Goal: Navigation & Orientation: Understand site structure

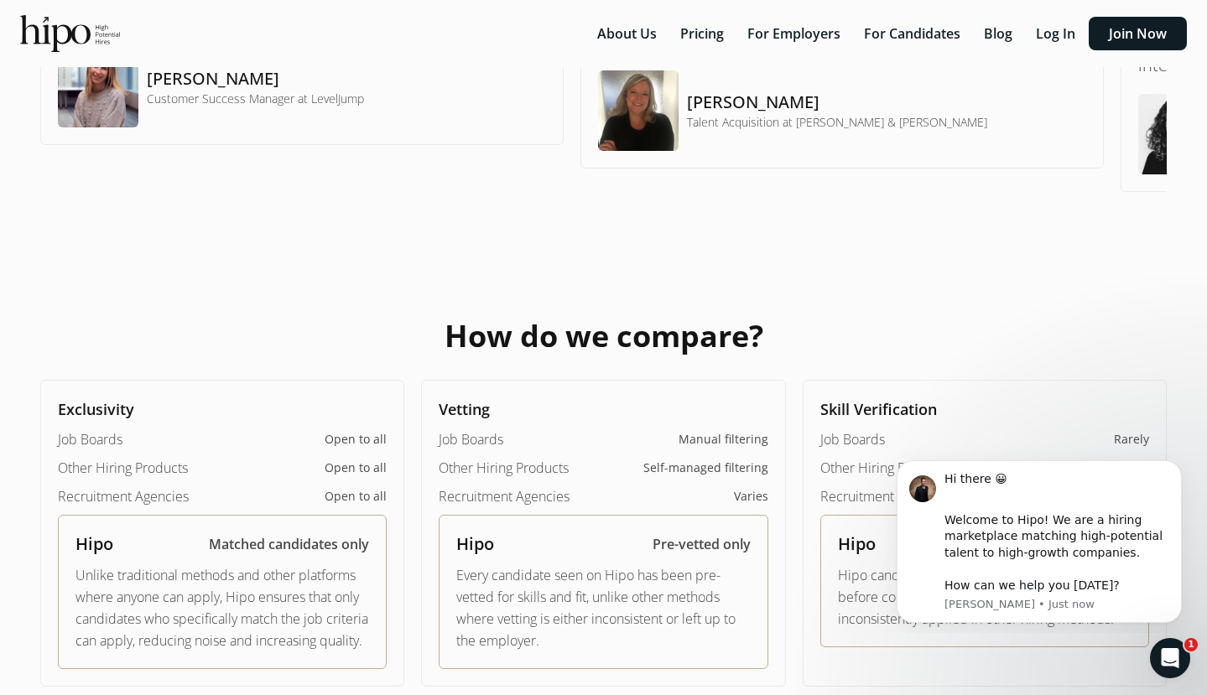
scroll to position [1068, 0]
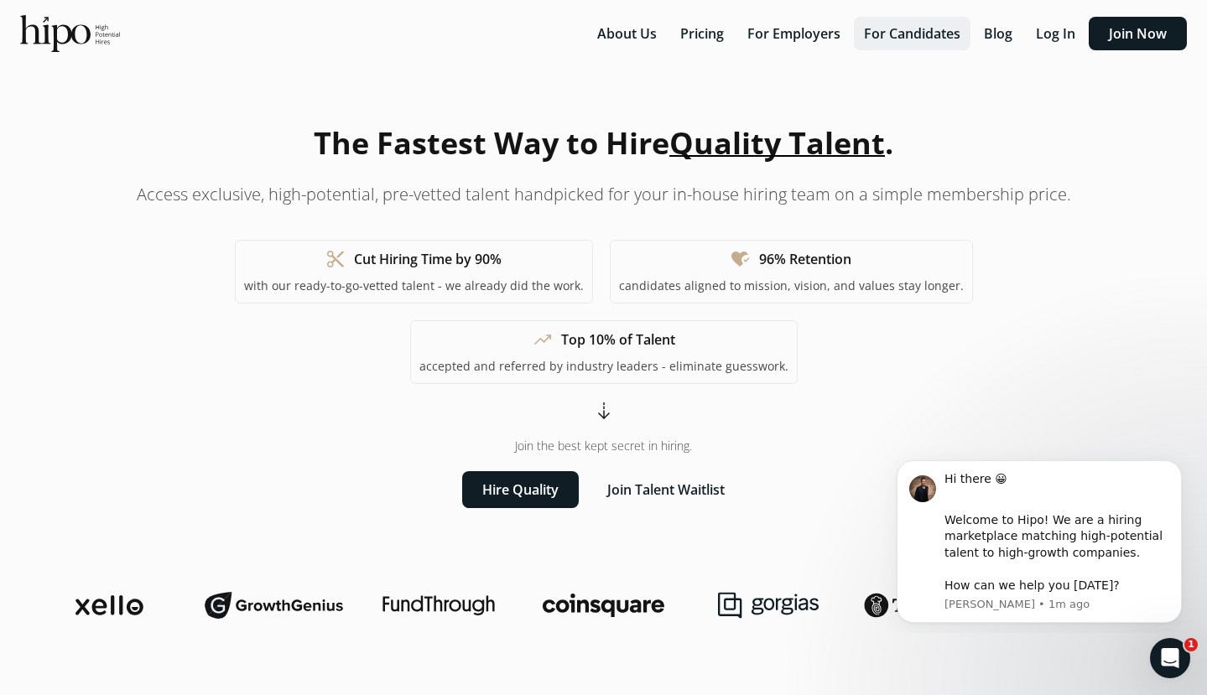
click at [877, 36] on button "For Candidates" at bounding box center [912, 34] width 117 height 34
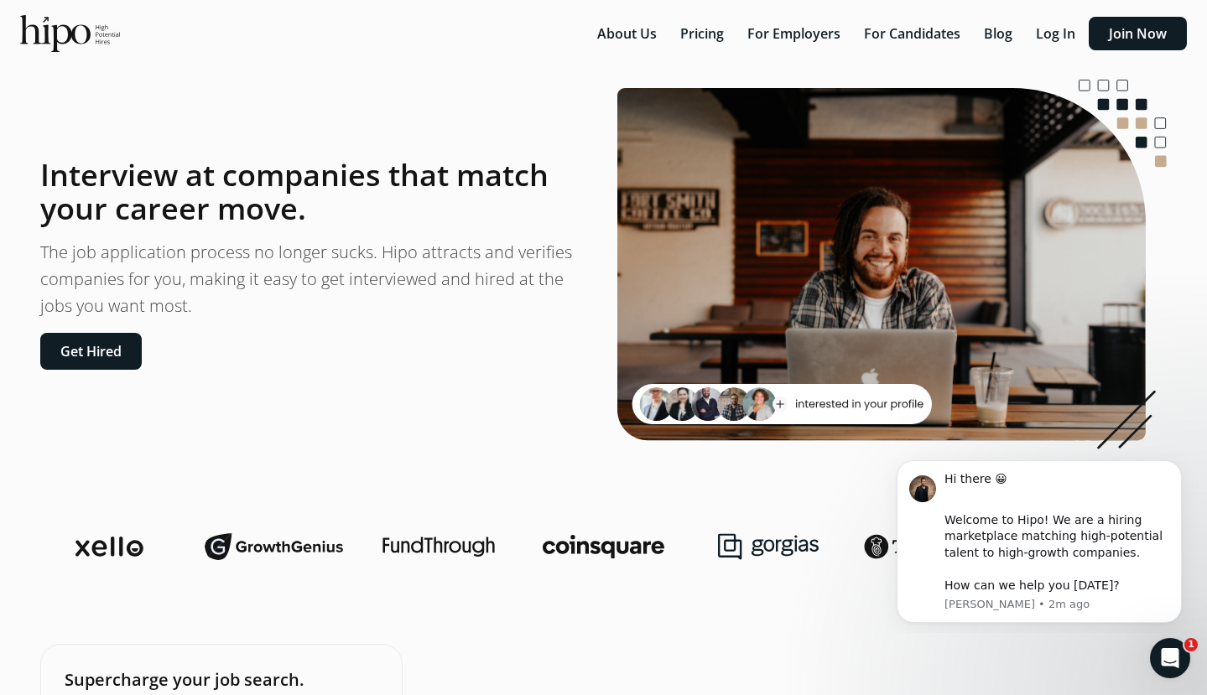
scroll to position [21, 0]
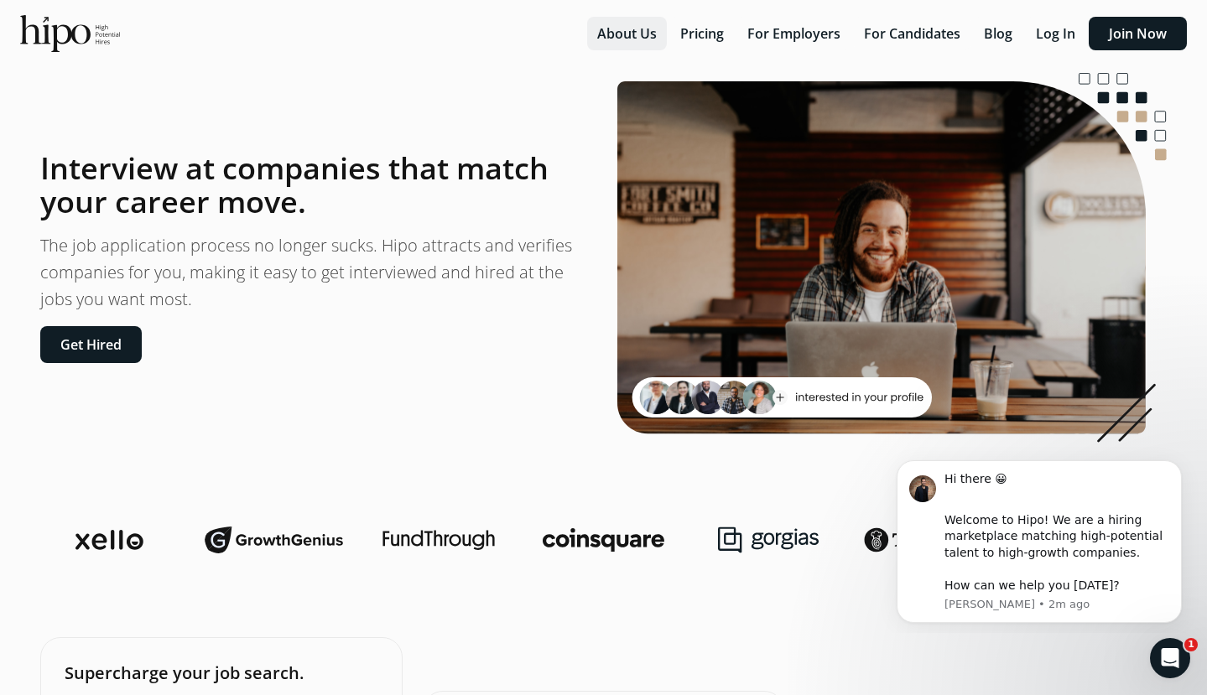
click at [607, 34] on button "About Us" at bounding box center [627, 34] width 80 height 34
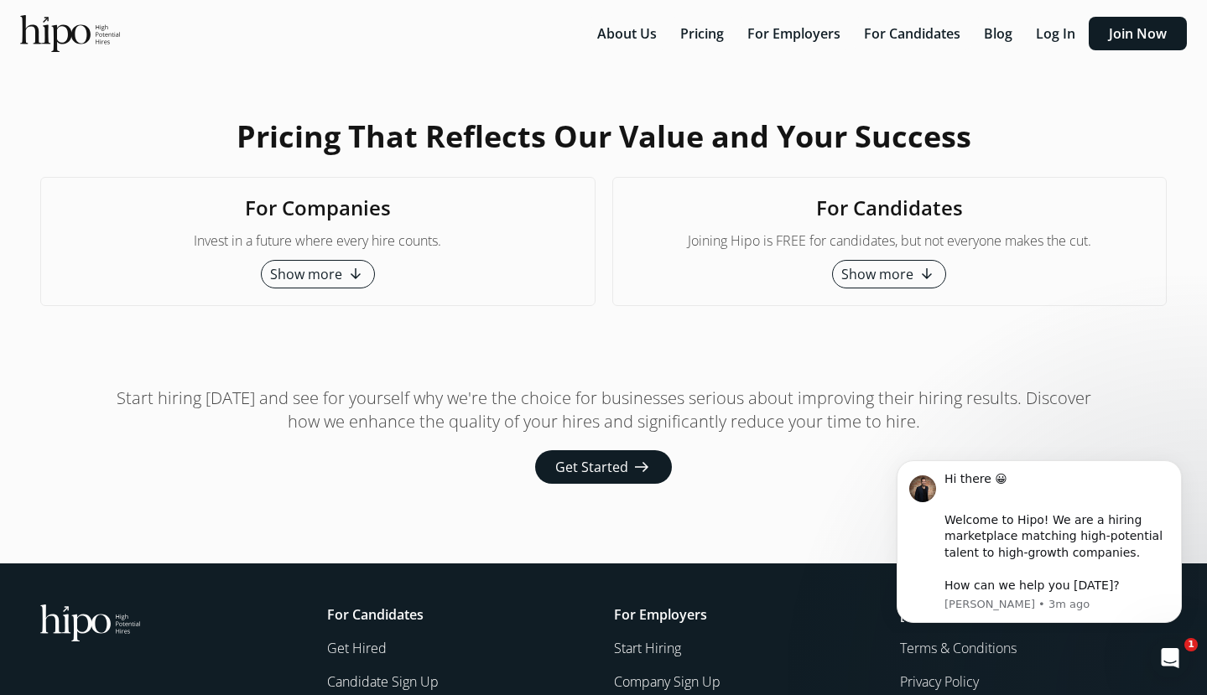
scroll to position [4330, 0]
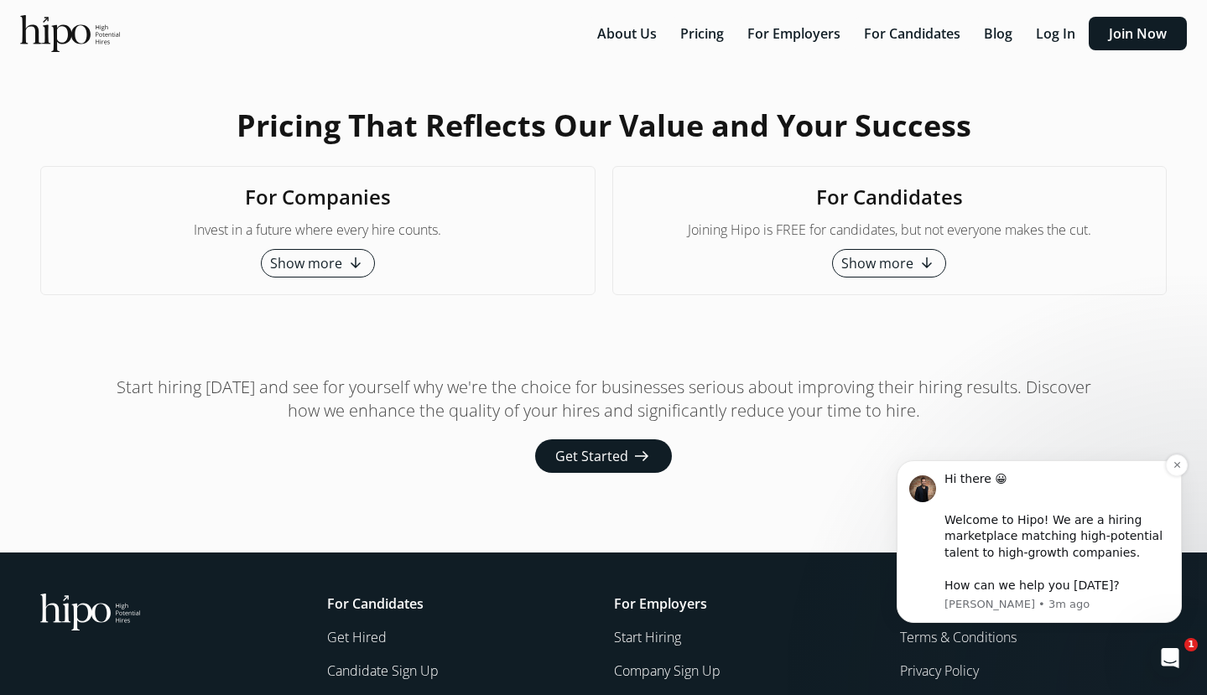
click at [906, 464] on div "Hi there 😀 ​ Welcome to Hipo! We are a hiring marketplace matching high-potenti…" at bounding box center [1039, 541] width 285 height 163
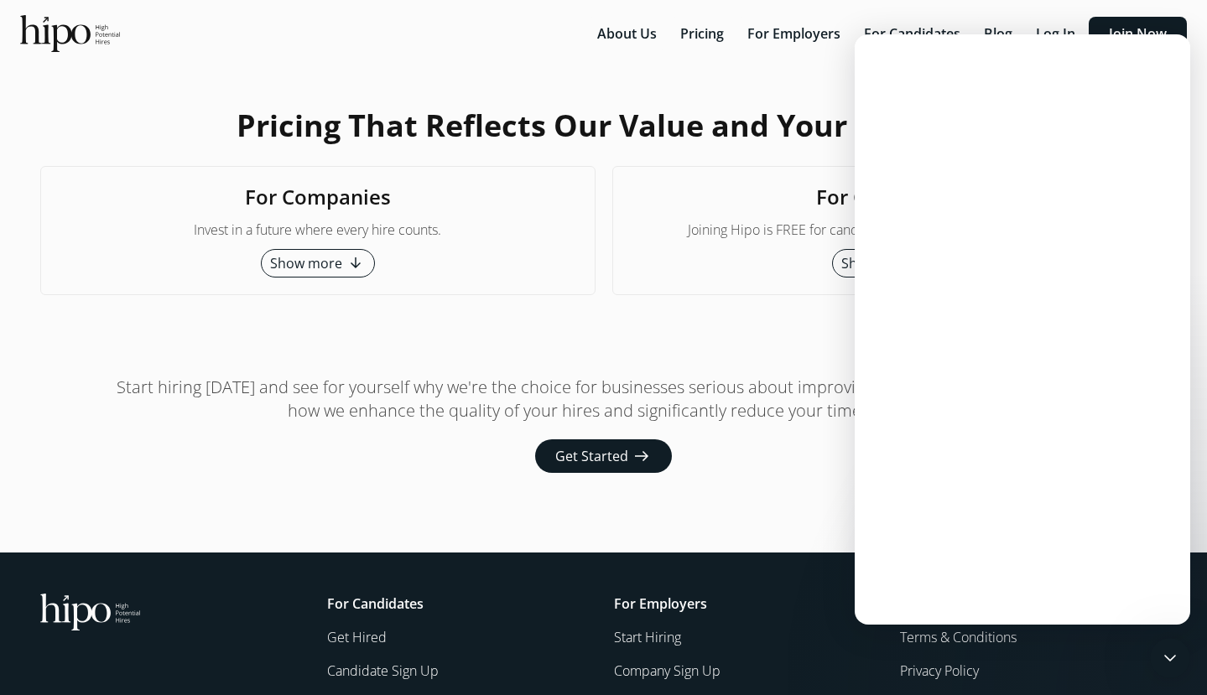
scroll to position [0, 0]
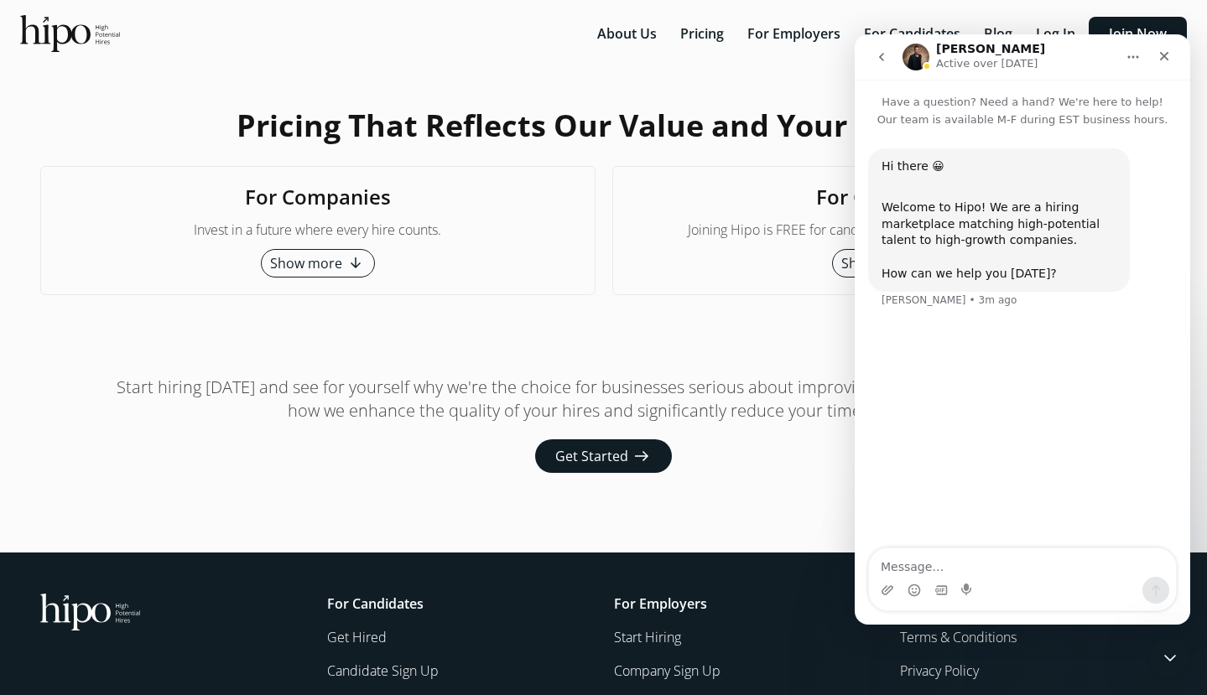
click at [703, 210] on div "For Candidates Joining Hipo is FREE for candidates, but not everyone makes the …" at bounding box center [889, 230] width 555 height 129
click at [1164, 60] on icon "Close" at bounding box center [1163, 55] width 13 height 13
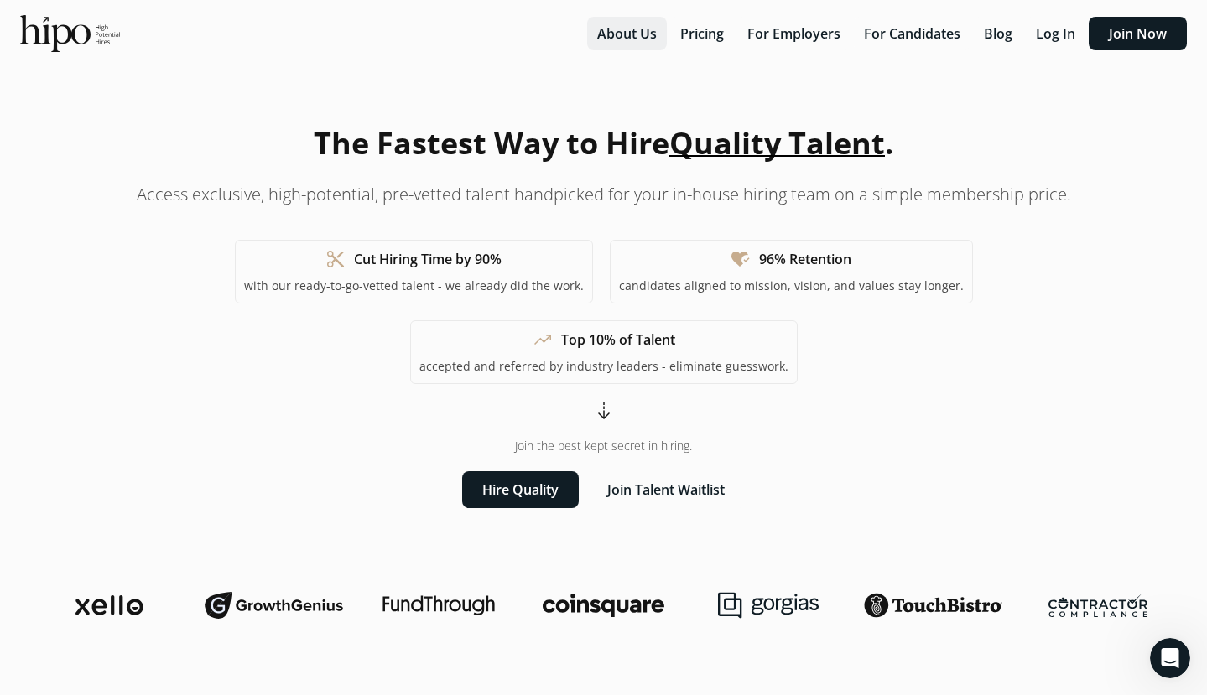
click at [621, 32] on button "About Us" at bounding box center [627, 34] width 80 height 34
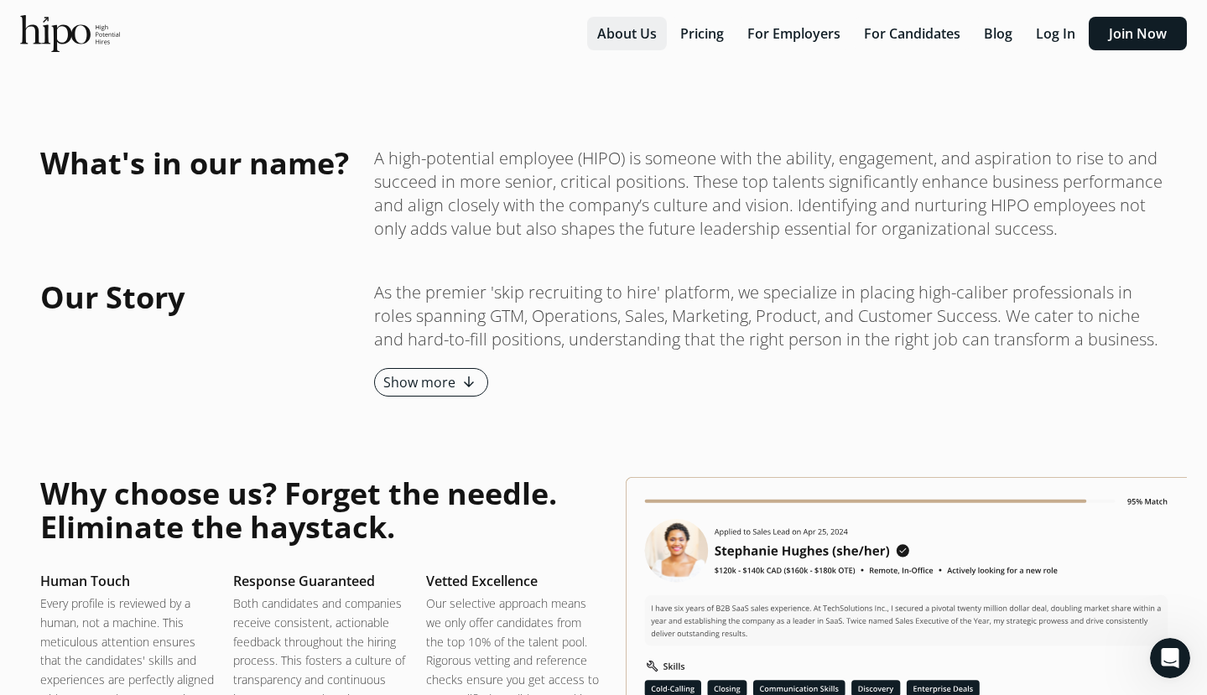
scroll to position [1916, 0]
